Goal: Information Seeking & Learning: Learn about a topic

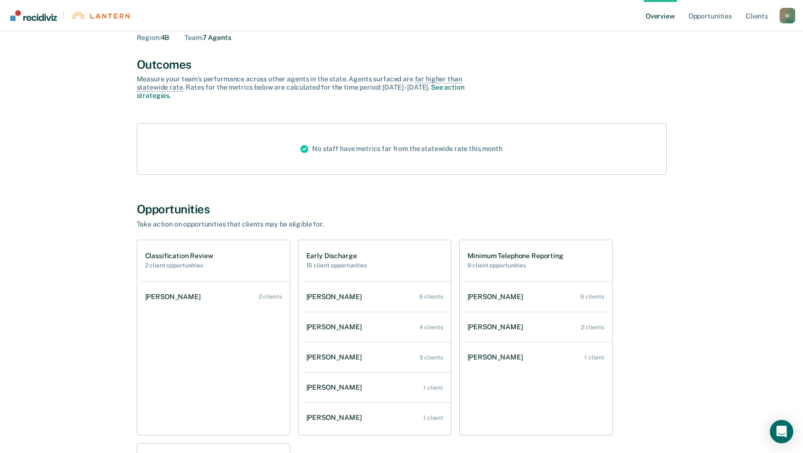
scroll to position [97, 0]
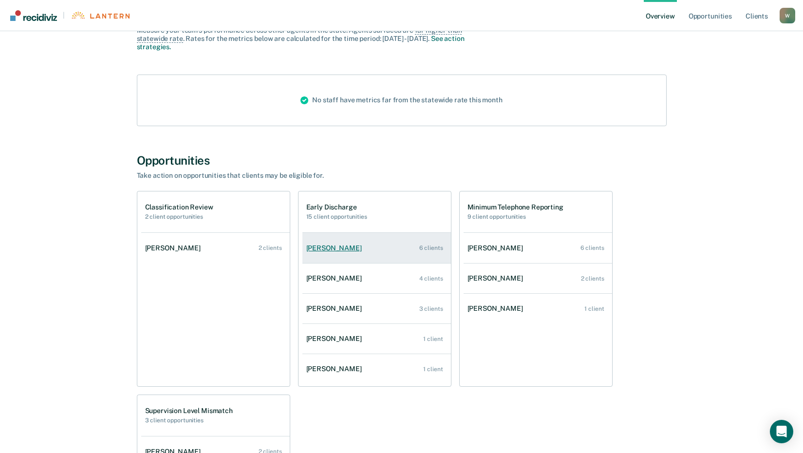
click at [348, 244] on div "[PERSON_NAME]" at bounding box center [335, 248] width 59 height 8
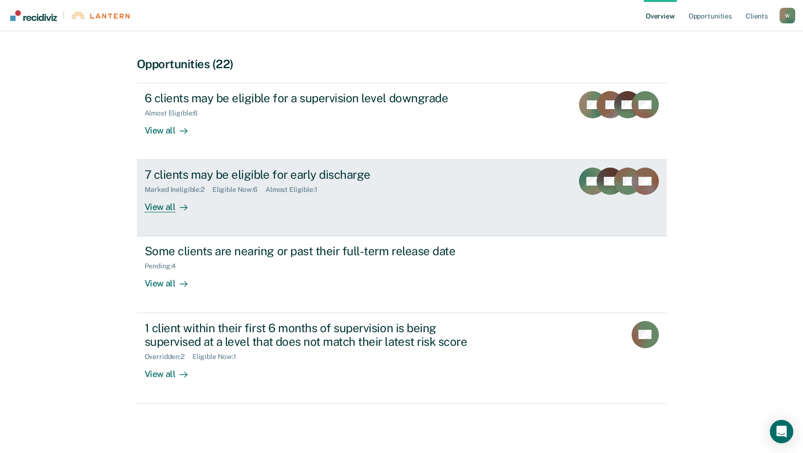
scroll to position [183, 0]
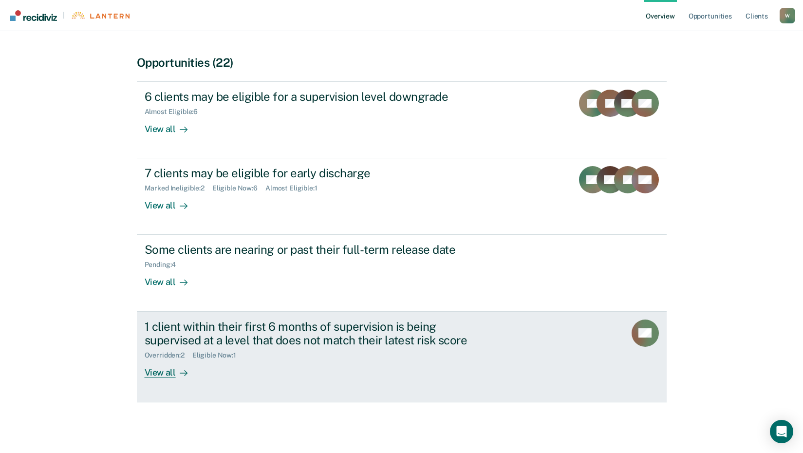
click at [170, 374] on div "View all" at bounding box center [172, 368] width 55 height 19
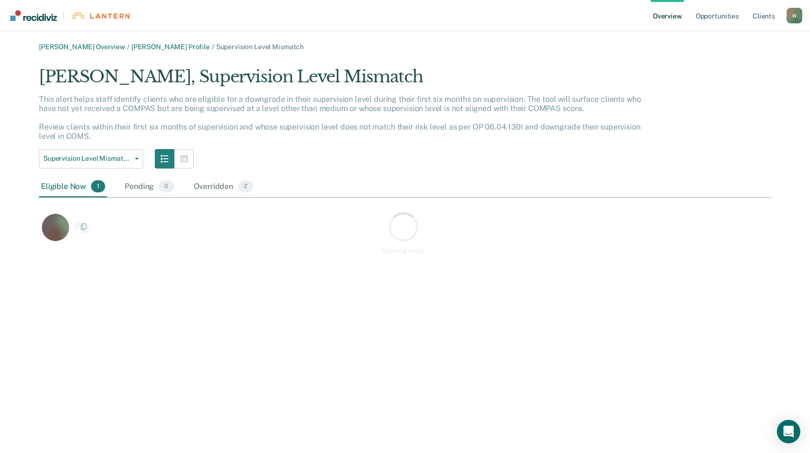
scroll to position [179, 725]
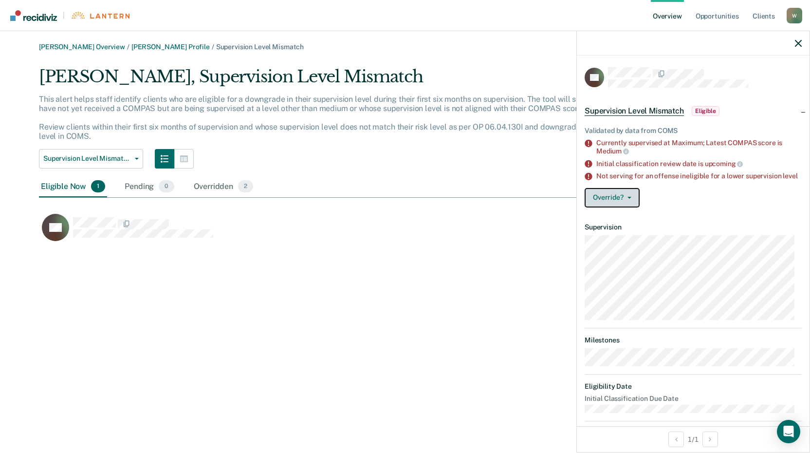
click at [631, 203] on button "Override?" at bounding box center [612, 197] width 55 height 19
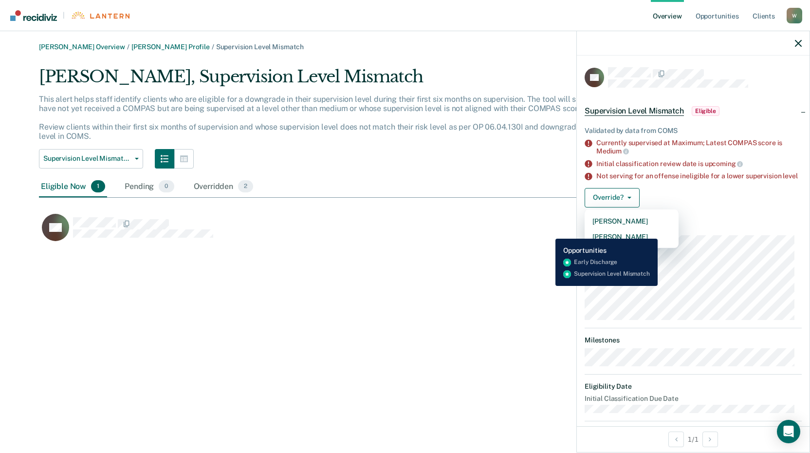
click at [548, 231] on div "CP" at bounding box center [353, 227] width 629 height 28
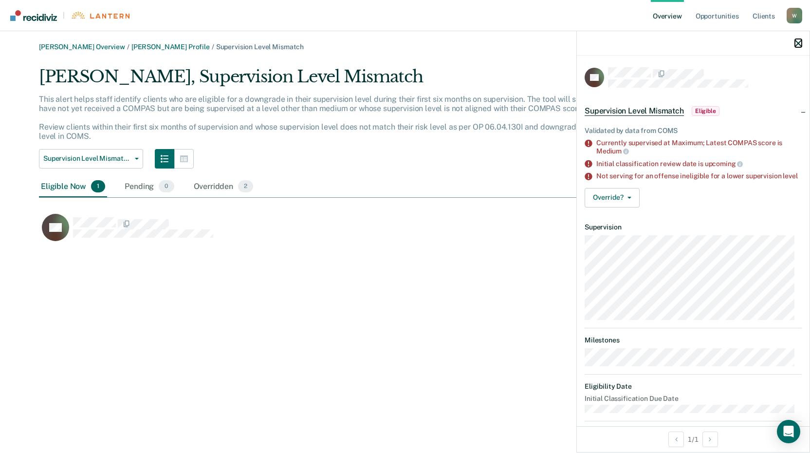
click at [801, 42] on icon "button" at bounding box center [798, 43] width 7 height 7
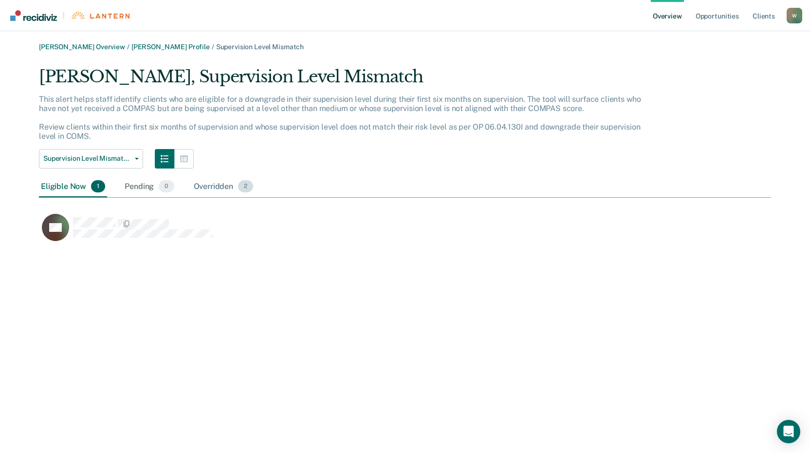
click at [210, 188] on div "Overridden 2" at bounding box center [224, 186] width 64 height 21
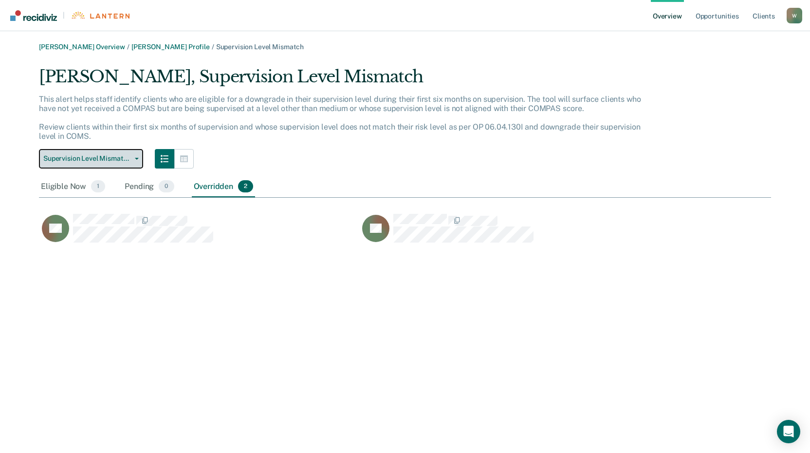
click at [135, 161] on button "Supervision Level Mismatch" at bounding box center [91, 158] width 104 height 19
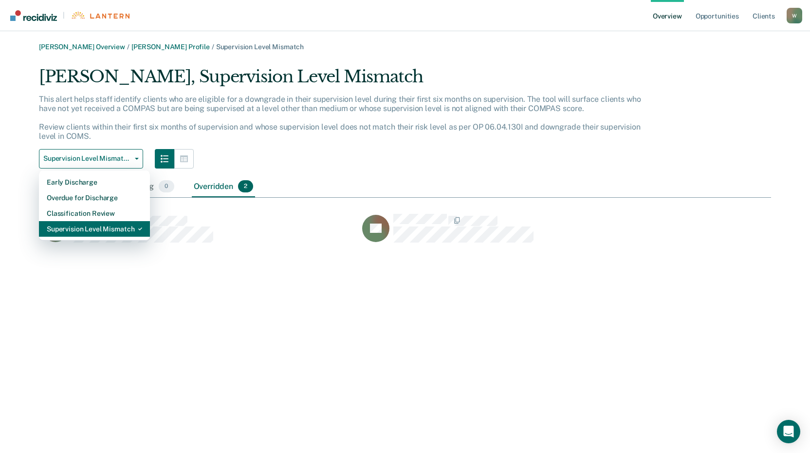
click at [93, 229] on div "Supervision Level Mismatch" at bounding box center [94, 229] width 95 height 16
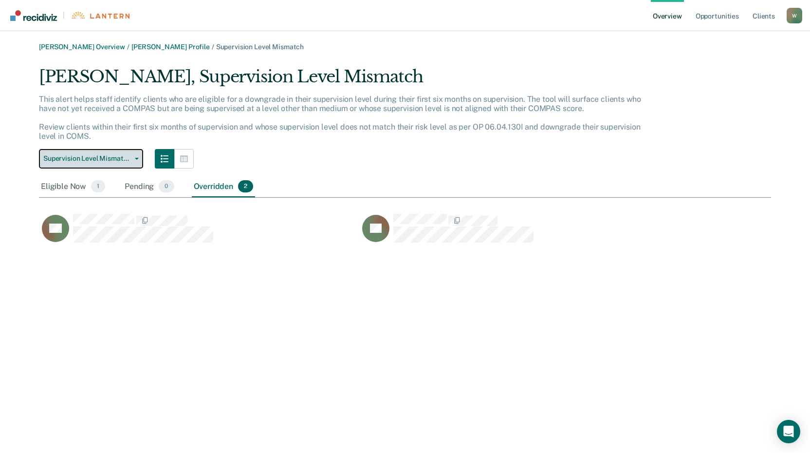
click at [134, 158] on span "button" at bounding box center [135, 159] width 8 height 2
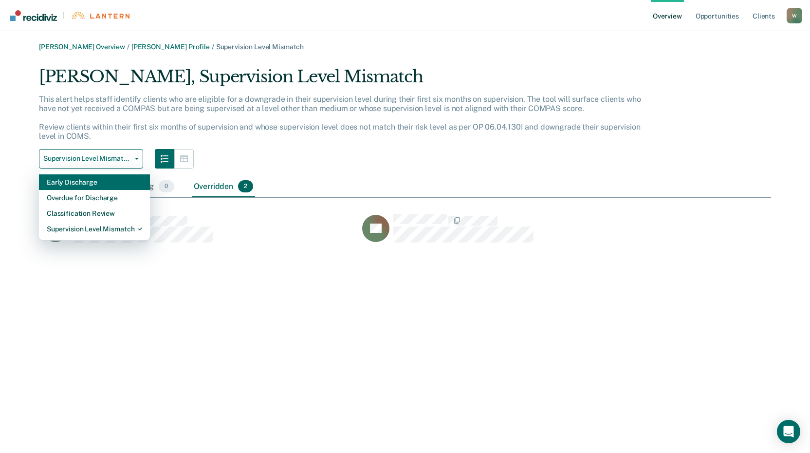
click at [81, 181] on div "Early Discharge" at bounding box center [94, 182] width 95 height 16
